Goal: Information Seeking & Learning: Learn about a topic

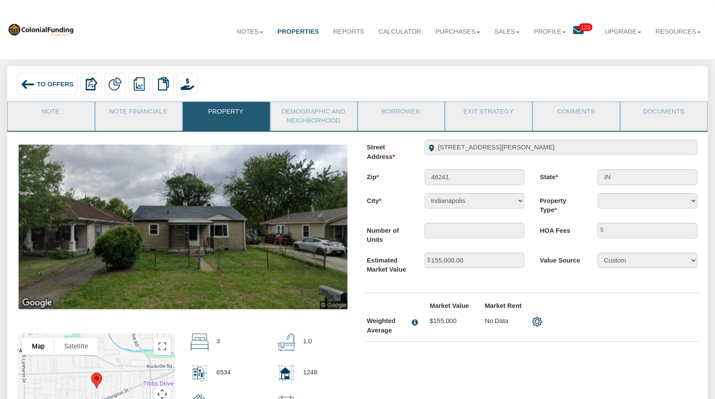
click at [53, 88] on div "To Offers" at bounding box center [47, 84] width 61 height 22
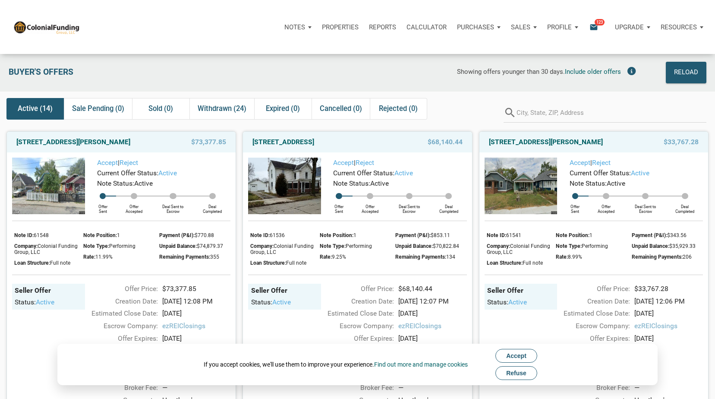
click at [519, 372] on span "Refuse" at bounding box center [516, 373] width 20 height 7
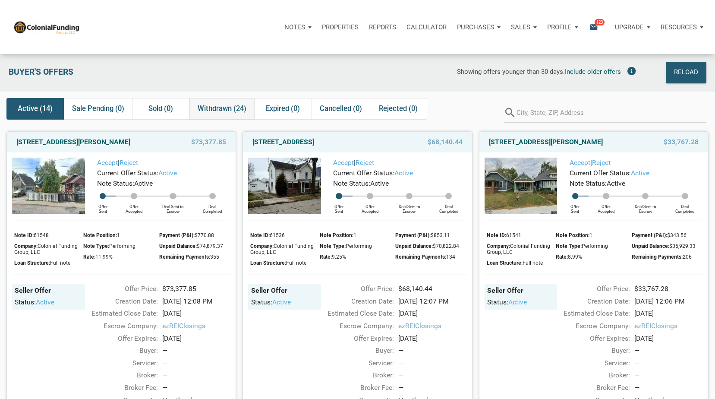
click at [224, 107] on span "Withdrawn (24)" at bounding box center [222, 109] width 49 height 10
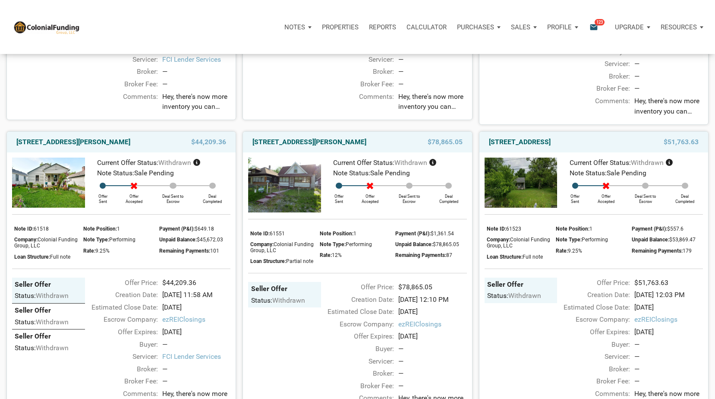
scroll to position [895, 0]
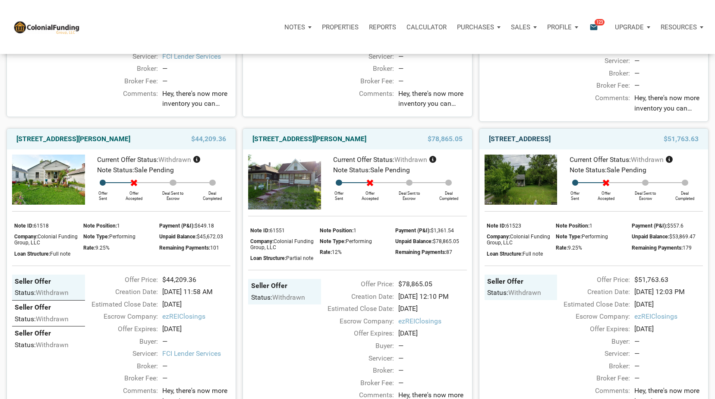
click at [551, 144] on link "7514 Woodlawn Avenue, Indianapolis, IN, 46239" at bounding box center [520, 139] width 62 height 10
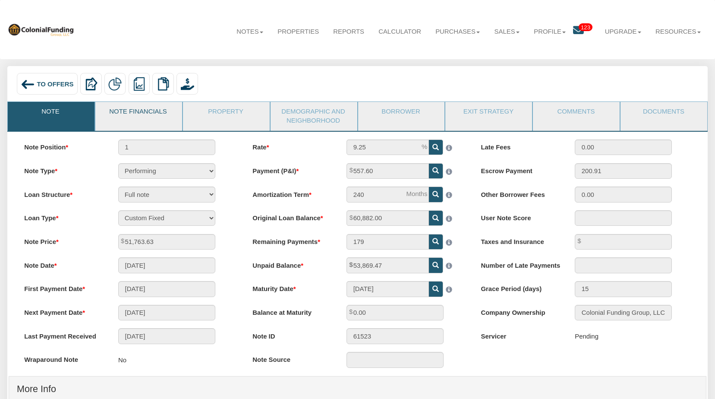
click at [152, 114] on link "Note Financials" at bounding box center [138, 113] width 86 height 22
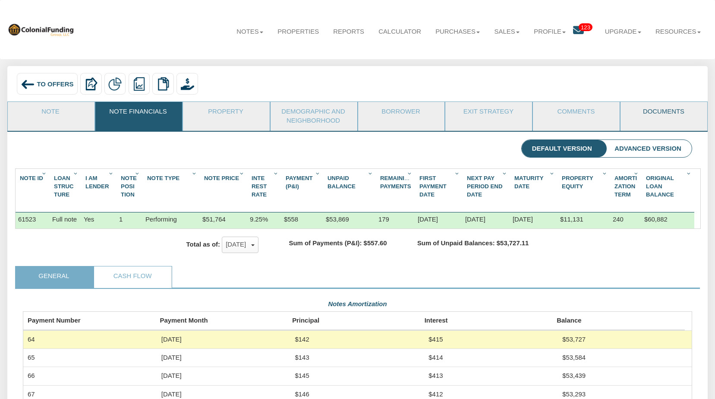
click at [663, 113] on link "Documents" at bounding box center [664, 113] width 86 height 22
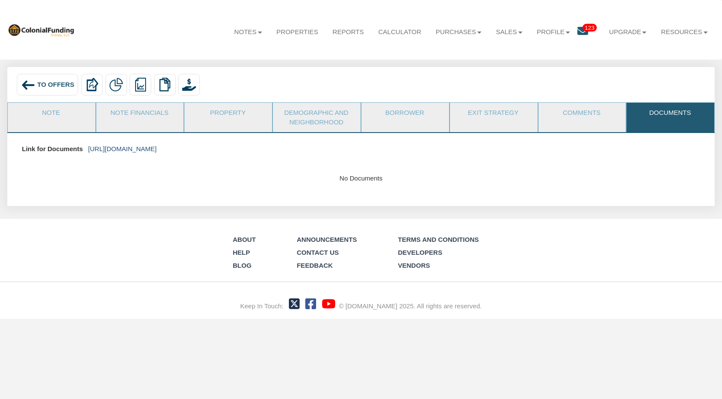
click at [157, 147] on link "[URL][DOMAIN_NAME]" at bounding box center [122, 148] width 69 height 7
click at [136, 108] on link "Note Financials" at bounding box center [139, 114] width 87 height 22
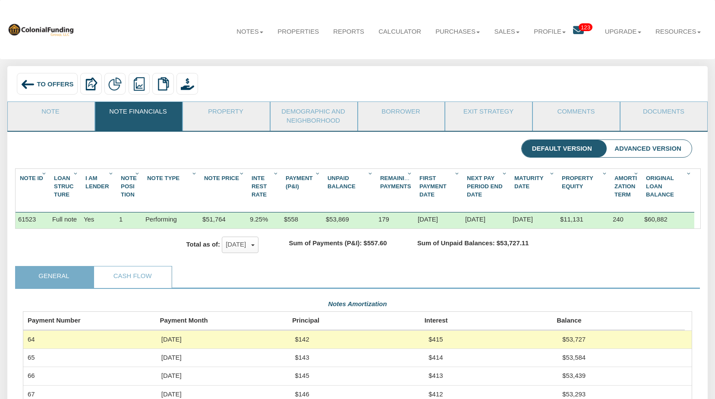
scroll to position [431619, 431118]
click at [136, 42] on div "Notes Dashboard Transactions Properties Reports Calculator Purchases Offers Ord…" at bounding box center [357, 29] width 701 height 45
click at [219, 112] on link "Property" at bounding box center [226, 113] width 86 height 22
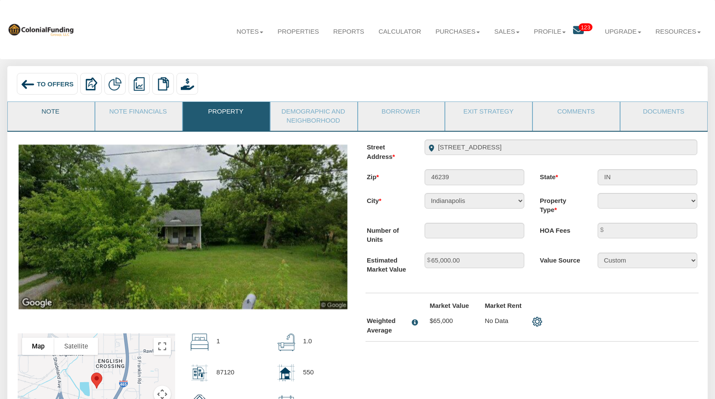
click at [54, 109] on link "Note" at bounding box center [51, 113] width 86 height 22
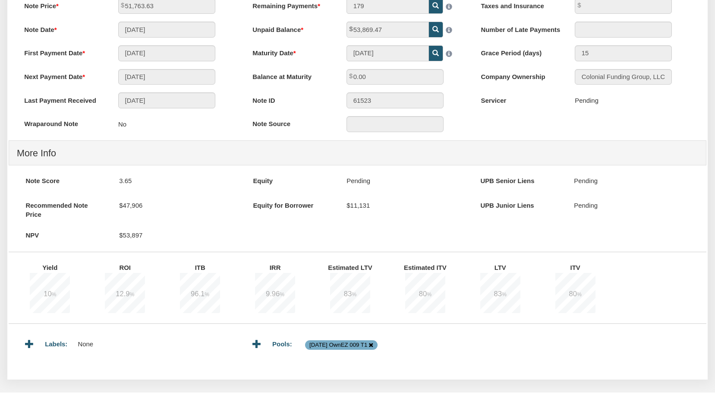
scroll to position [0, 0]
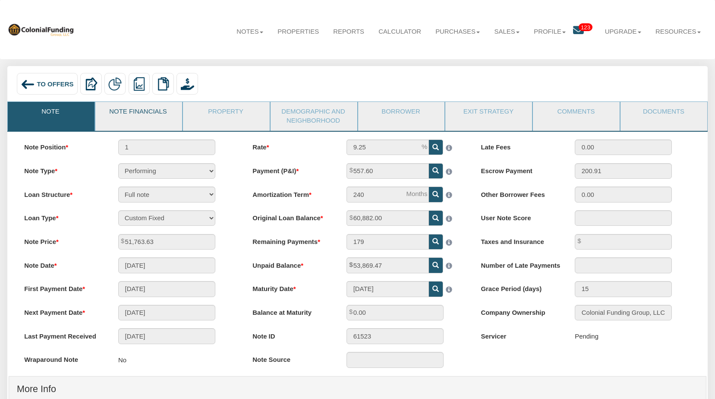
click at [146, 113] on link "Note Financials" at bounding box center [138, 113] width 86 height 22
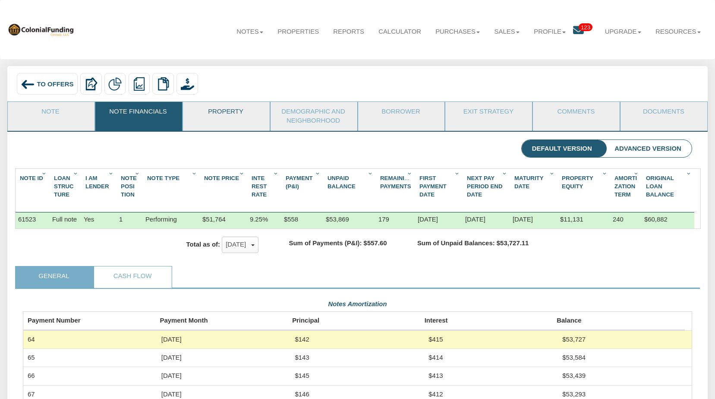
click at [235, 110] on link "Property" at bounding box center [226, 113] width 86 height 22
